Goal: Task Accomplishment & Management: Use online tool/utility

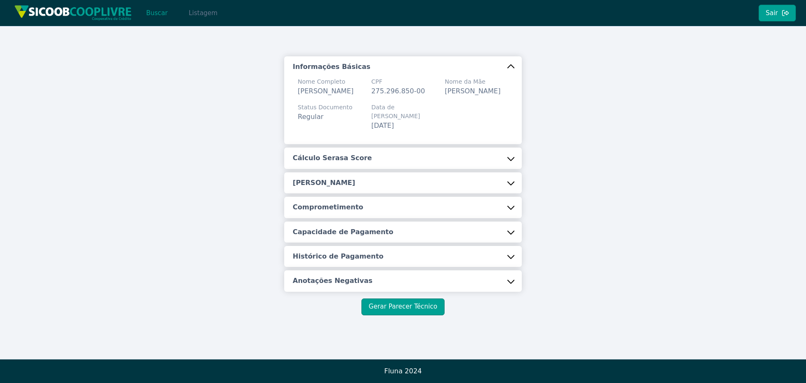
click at [188, 13] on button "Listagem" at bounding box center [202, 13] width 43 height 17
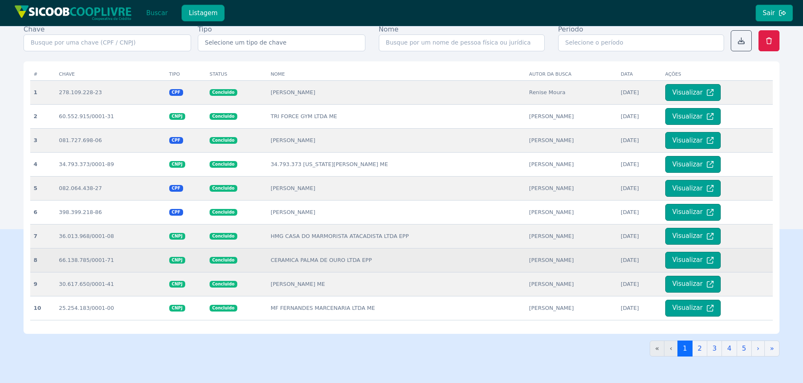
scroll to position [168, 0]
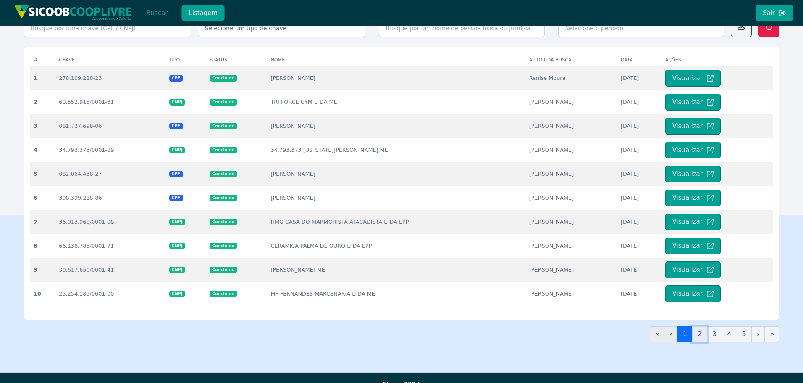
click at [700, 334] on link "2" at bounding box center [699, 334] width 15 height 16
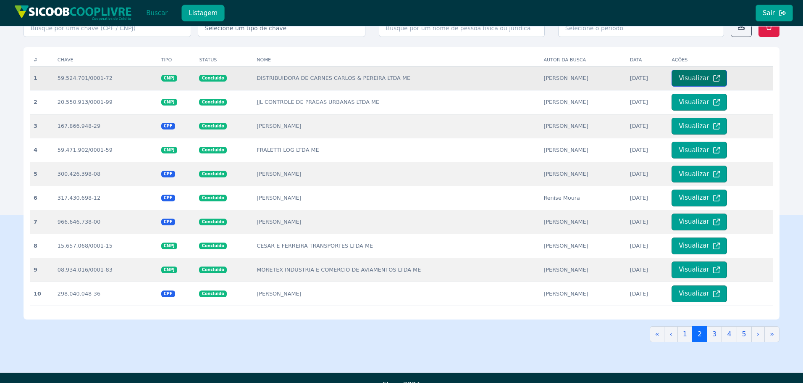
click at [676, 79] on button "Visualizar" at bounding box center [699, 78] width 55 height 17
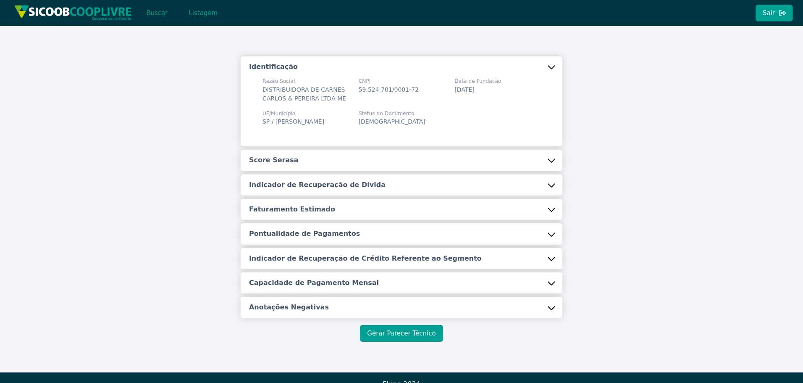
click at [395, 341] on button "Gerar Parecer Técnico" at bounding box center [401, 333] width 83 height 17
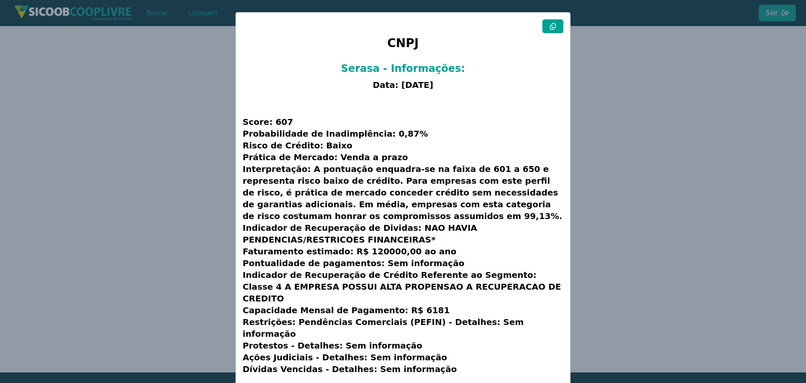
click at [557, 20] on button at bounding box center [553, 26] width 21 height 14
click at [138, 199] on modal-container "CNPJ Serasa - Informações: Data: [DATE] Score: 607 Probabilidade de Inadimplênc…" at bounding box center [403, 191] width 806 height 383
